Goal: Task Accomplishment & Management: Complete application form

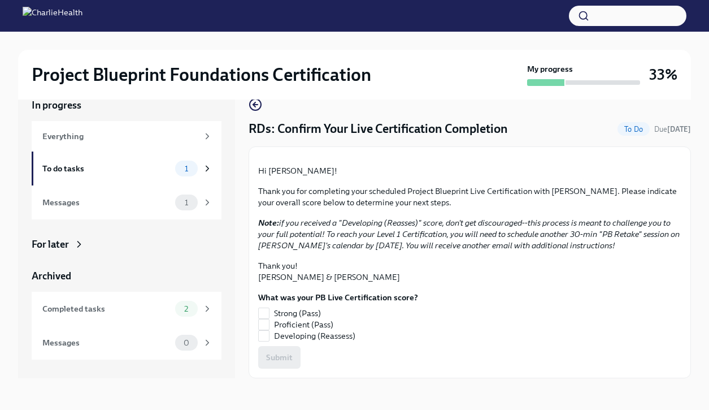
scroll to position [103, 0]
click at [267, 313] on input "Strong (Pass)" at bounding box center [264, 313] width 10 height 10
click at [274, 361] on span "Submit" at bounding box center [279, 357] width 27 height 11
checkbox input "true"
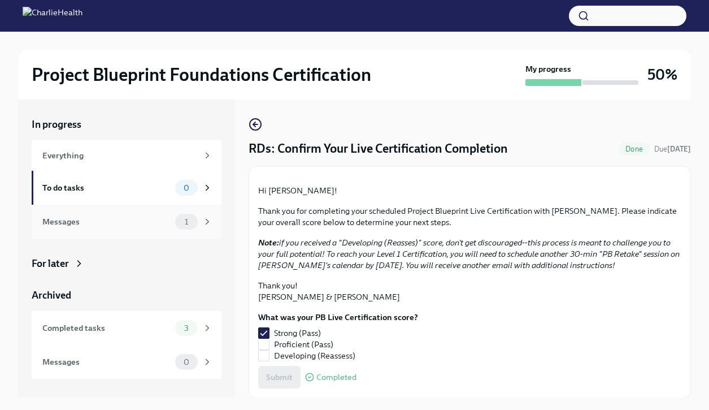
click at [144, 221] on div "Messages" at bounding box center [106, 221] width 128 height 12
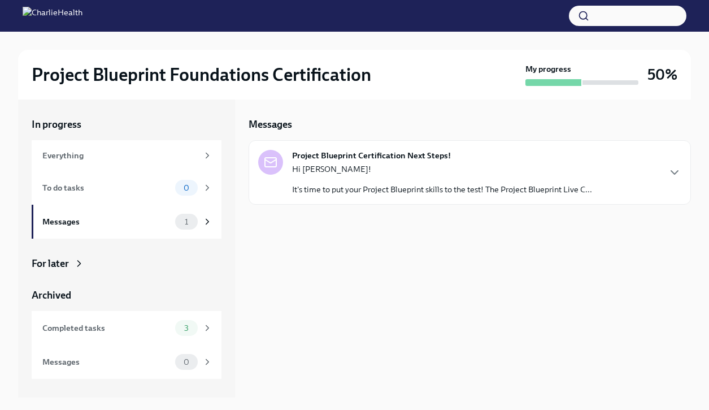
click at [388, 178] on div "Hi [PERSON_NAME]! It's time to put your Project Blueprint skills to the test! T…" at bounding box center [442, 179] width 300 height 32
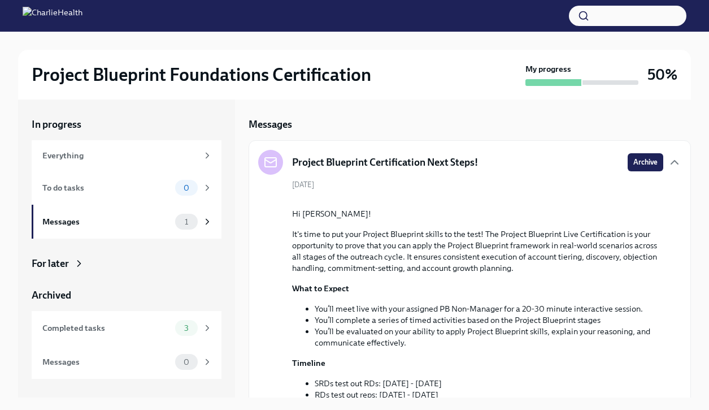
scroll to position [261, 0]
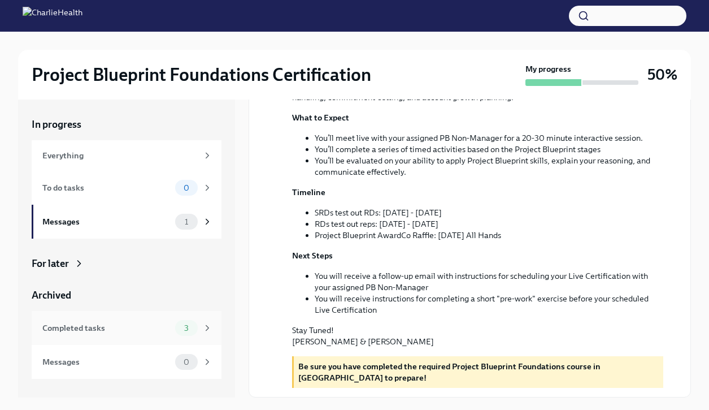
click at [140, 322] on div "Completed tasks" at bounding box center [106, 328] width 128 height 12
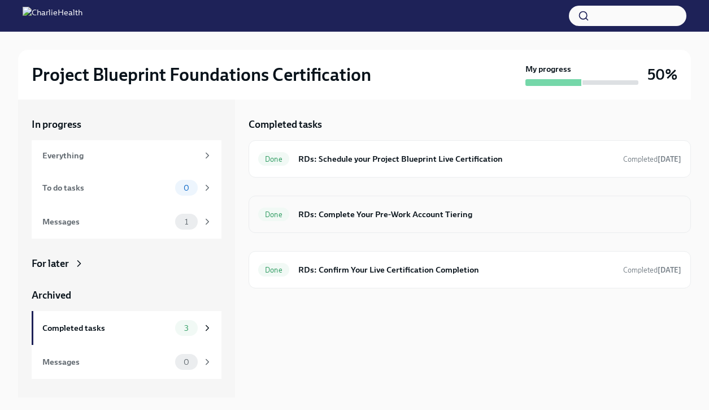
click at [400, 211] on h6 "RDs: Complete Your Pre-Work Account Tiering" at bounding box center [489, 214] width 383 height 12
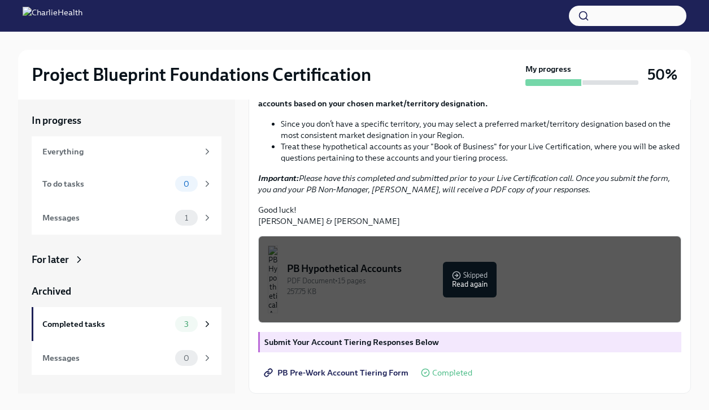
scroll to position [19, 0]
